Goal: Book appointment/travel/reservation

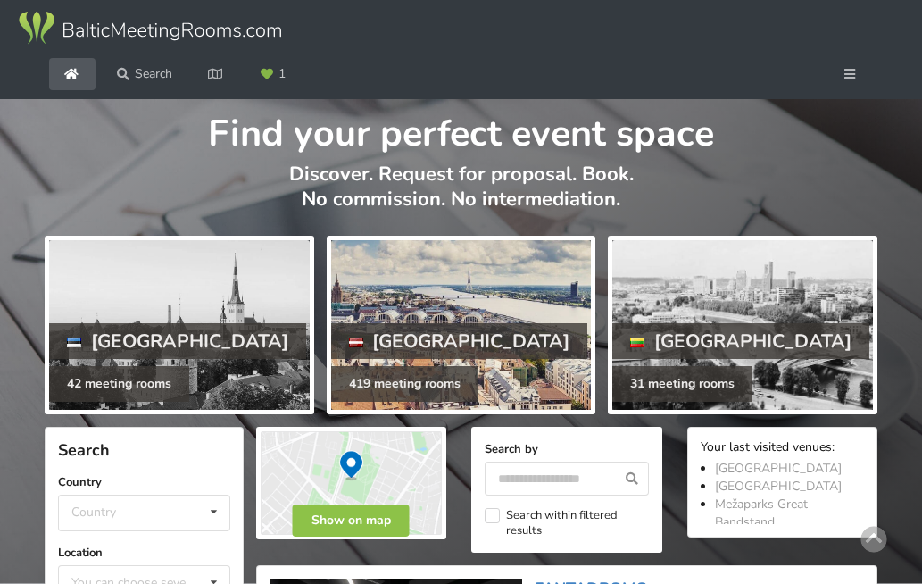
click at [427, 348] on div at bounding box center [461, 325] width 261 height 170
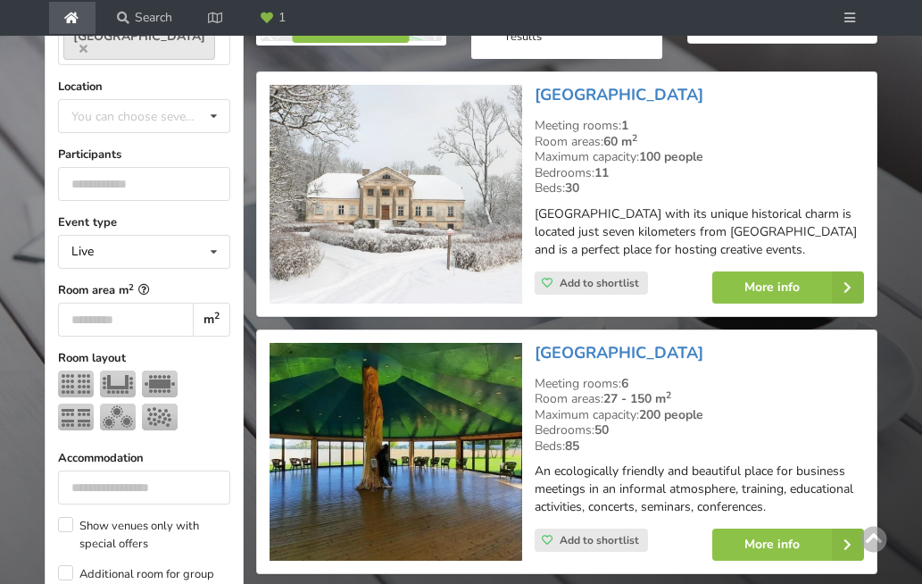
scroll to position [501, 0]
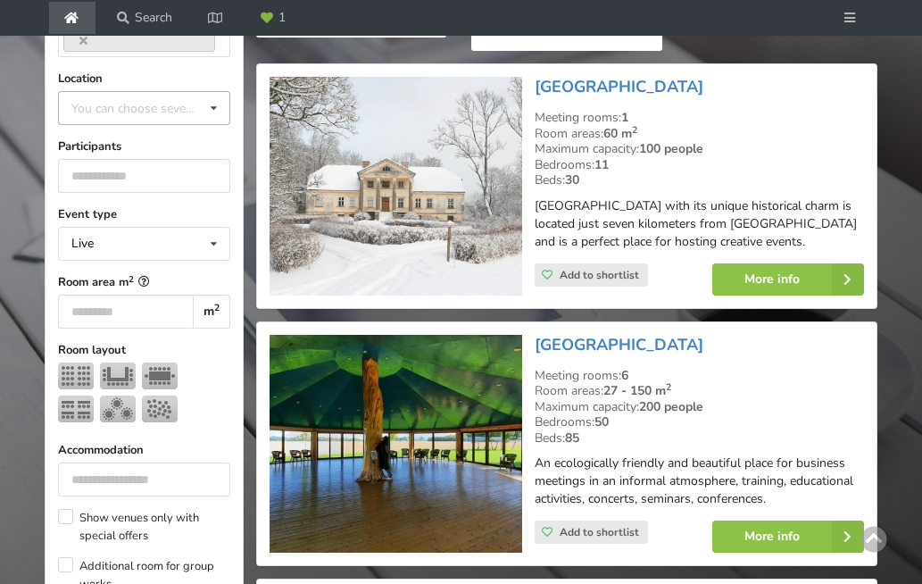
click at [144, 119] on div "You can choose several" at bounding box center [152, 108] width 170 height 21
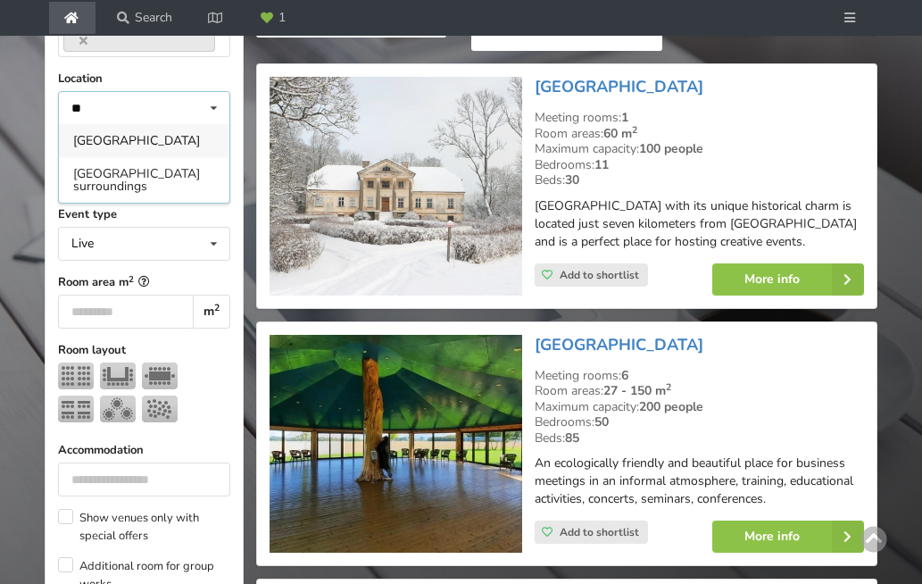
type input "**"
click at [100, 157] on div "[GEOGRAPHIC_DATA]" at bounding box center [144, 140] width 170 height 33
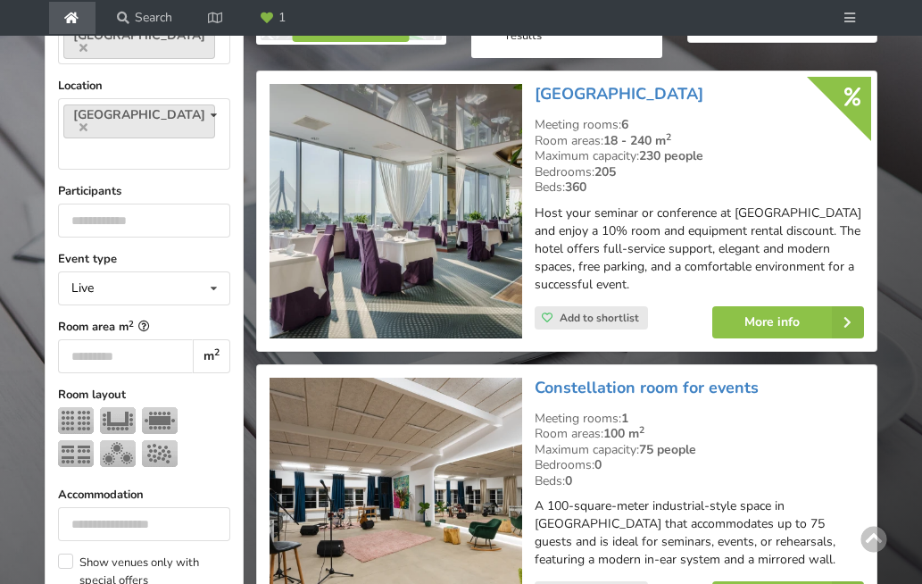
scroll to position [485, 0]
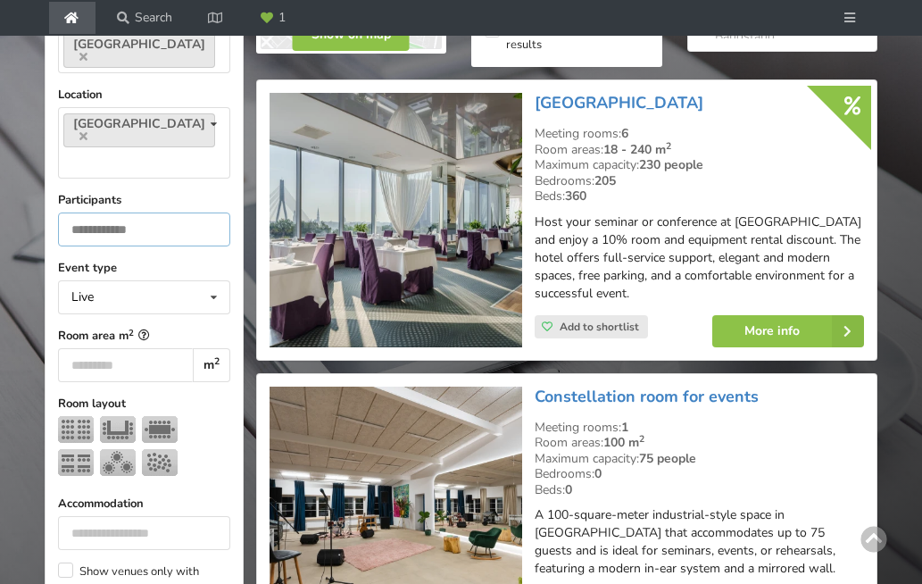
click at [157, 241] on input "number" at bounding box center [144, 229] width 172 height 34
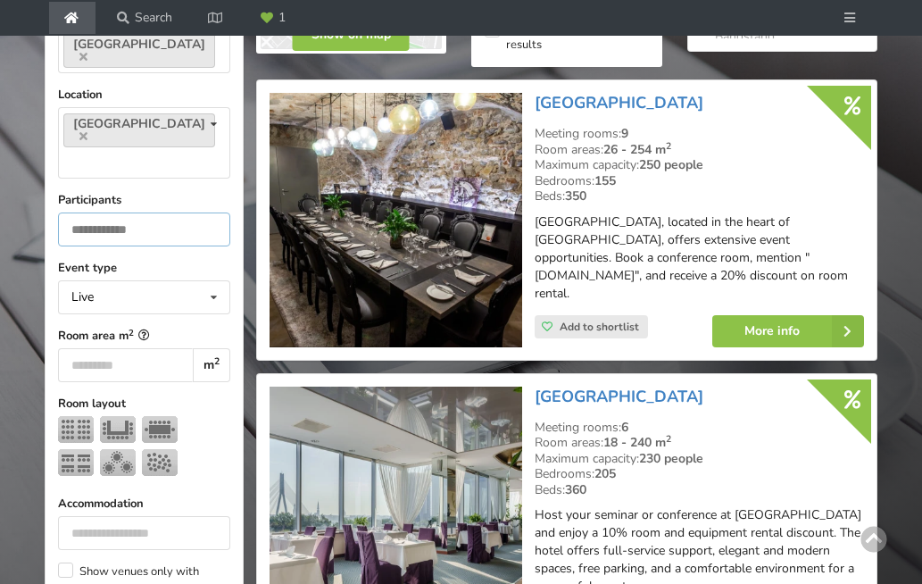
scroll to position [505, 0]
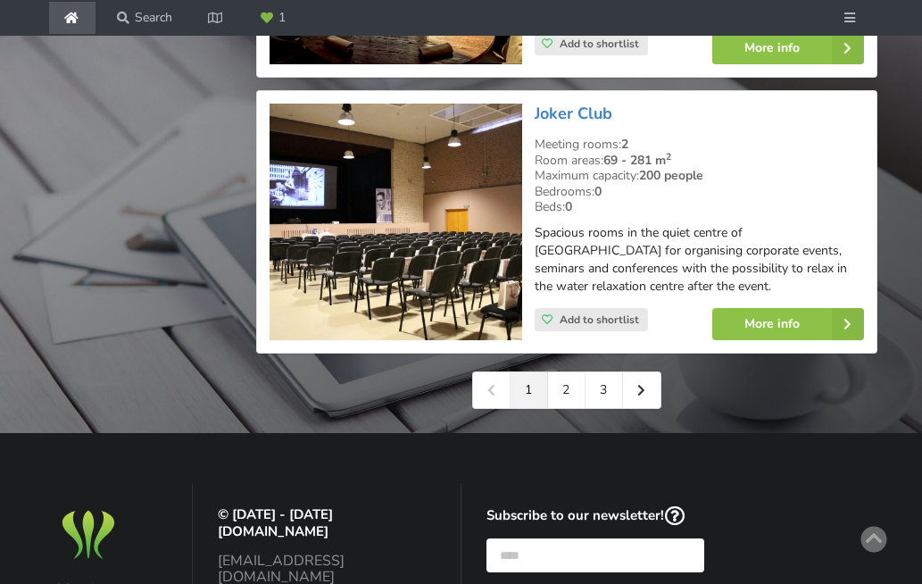
scroll to position [4398, 0]
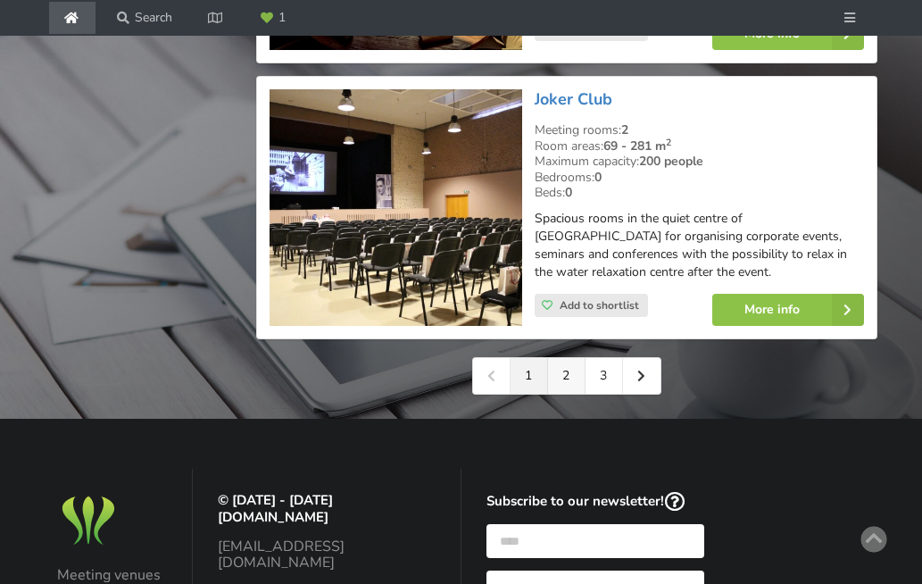
type input "***"
click at [564, 358] on link "2" at bounding box center [566, 376] width 37 height 36
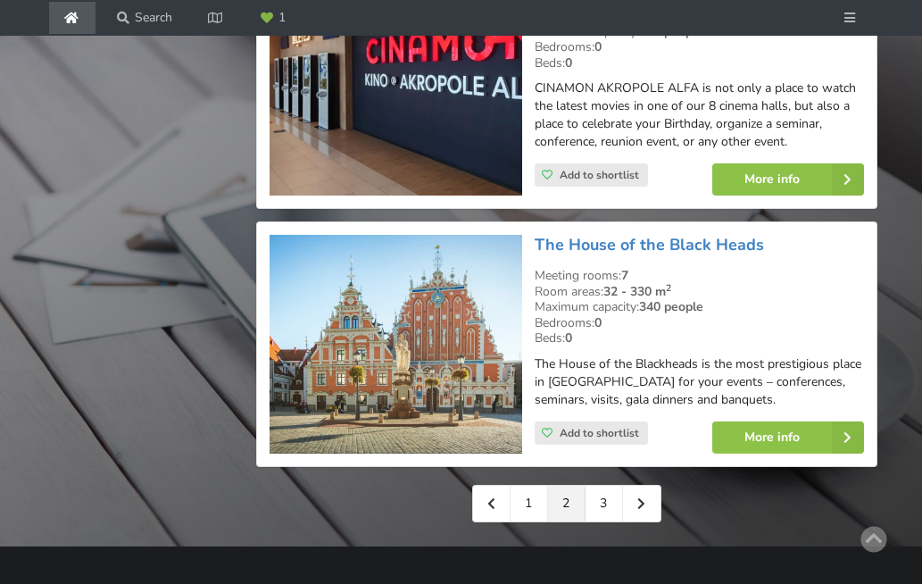
scroll to position [4303, 0]
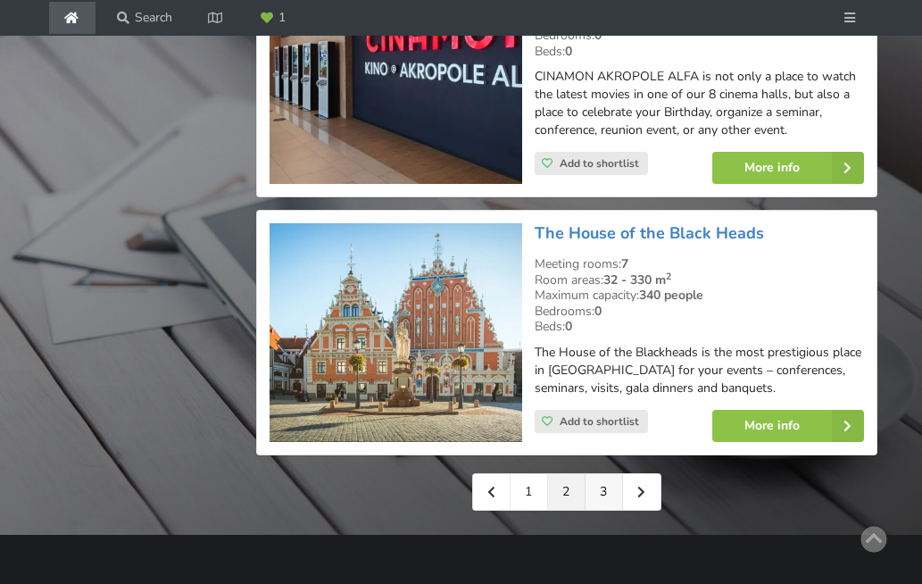
click at [600, 474] on link "3" at bounding box center [603, 492] width 37 height 36
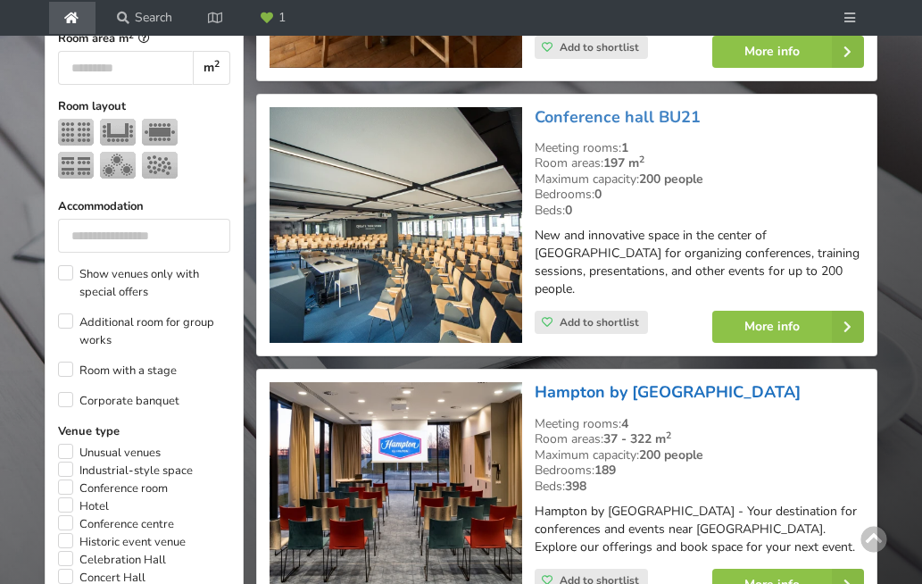
scroll to position [728, 0]
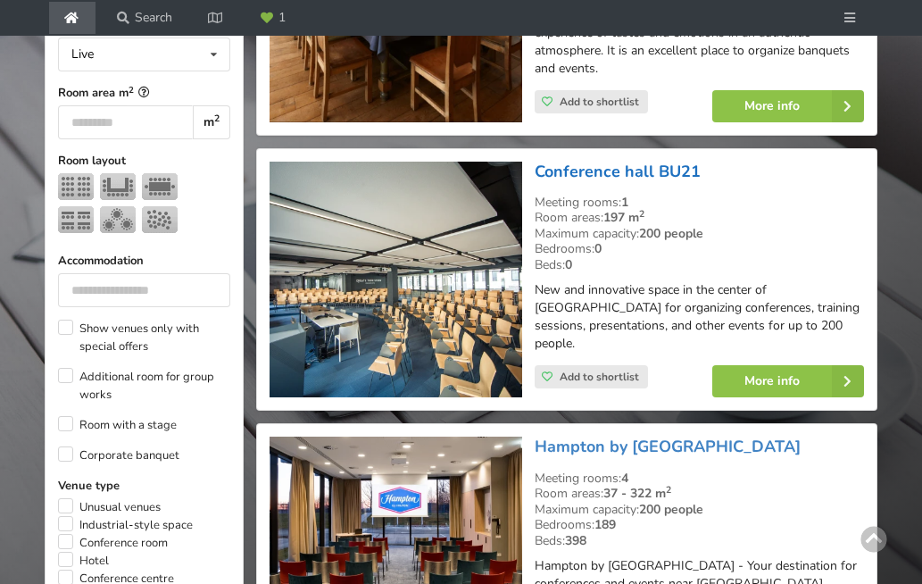
click at [632, 182] on link "Conference hall BU21" at bounding box center [617, 171] width 166 height 21
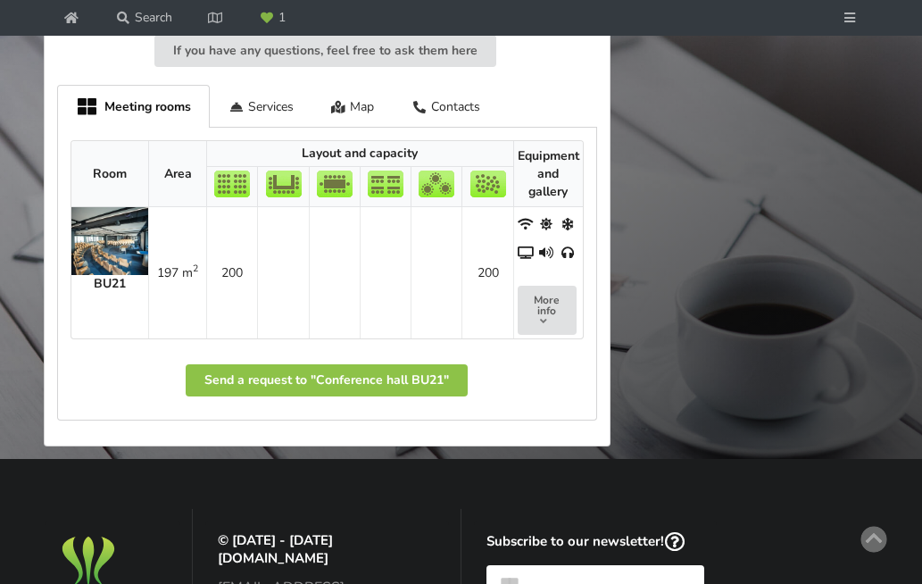
scroll to position [1021, 0]
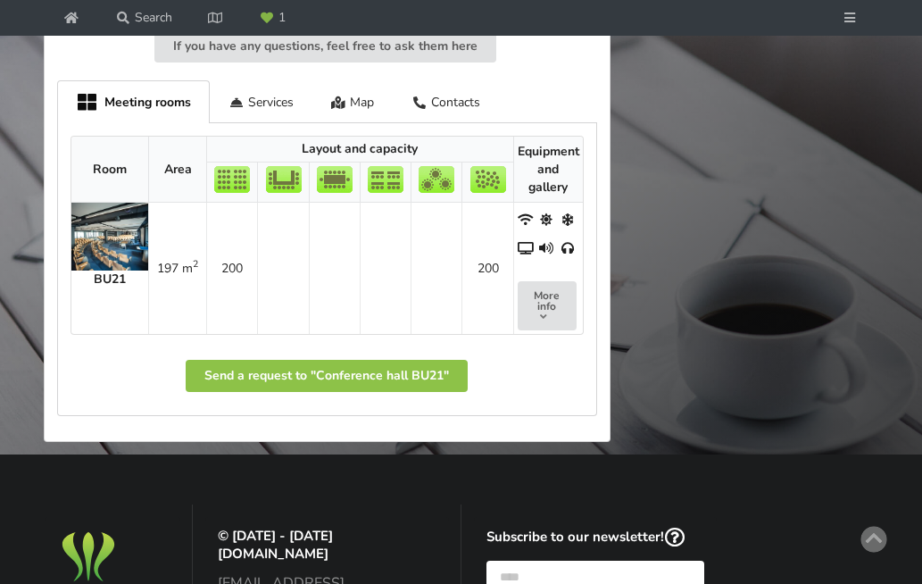
click at [116, 316] on td "BU21" at bounding box center [109, 268] width 77 height 131
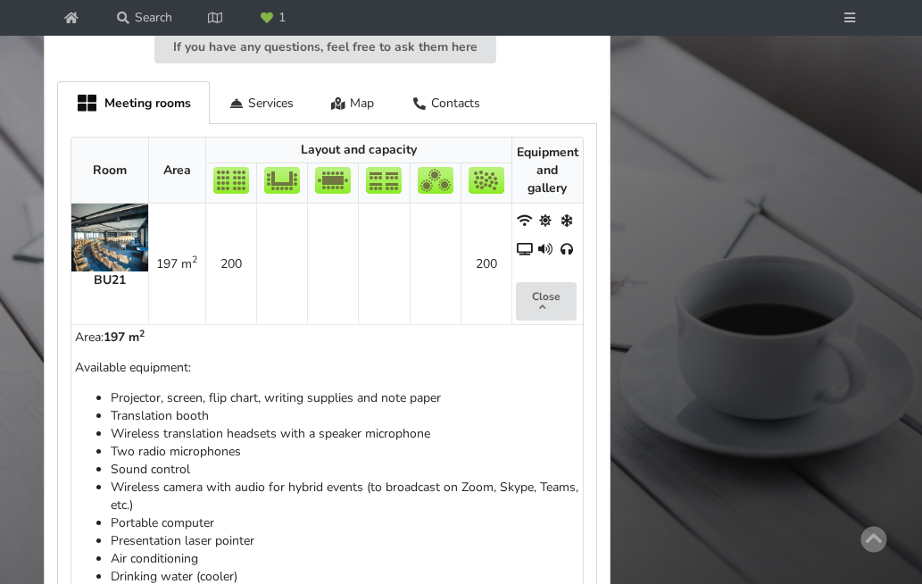
scroll to position [580, 0]
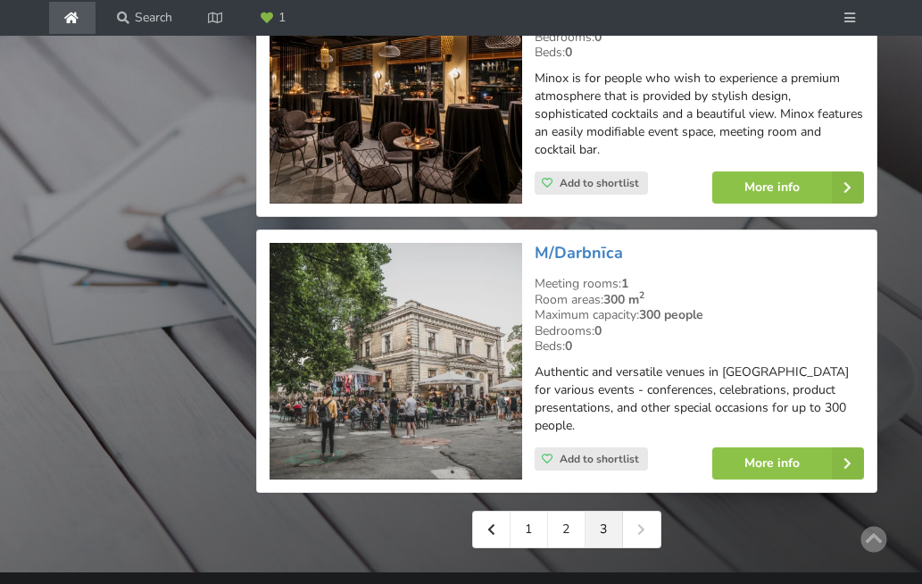
scroll to position [2887, 0]
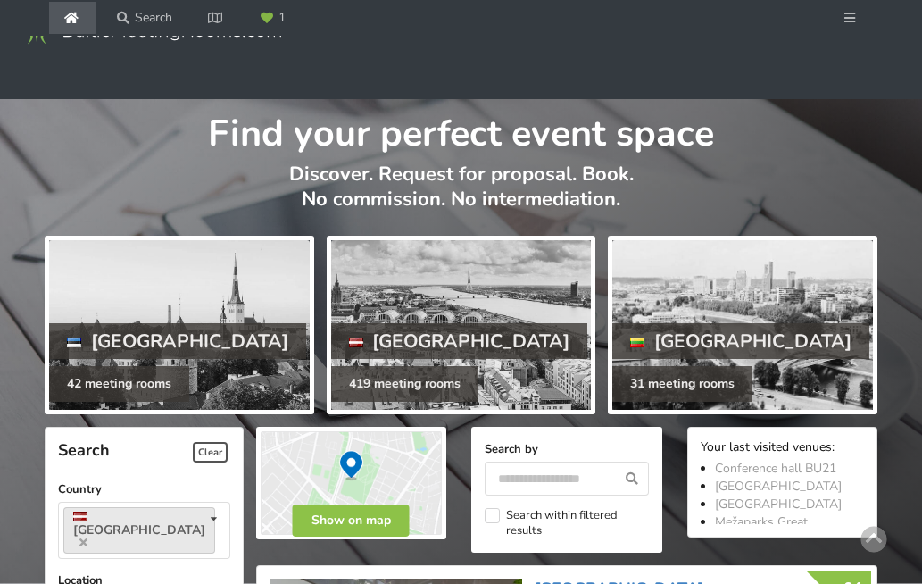
scroll to position [485, 0]
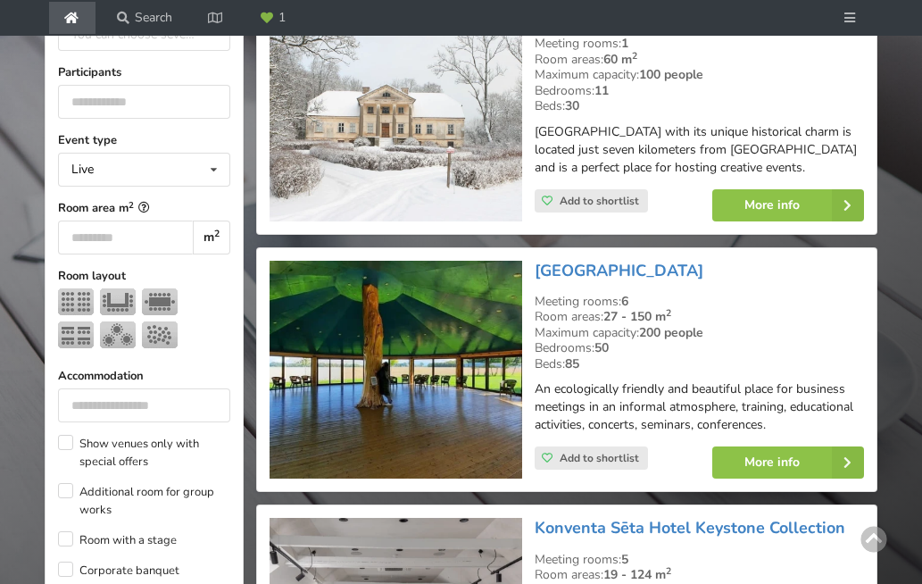
scroll to position [588, 0]
